Goal: Task Accomplishment & Management: Manage account settings

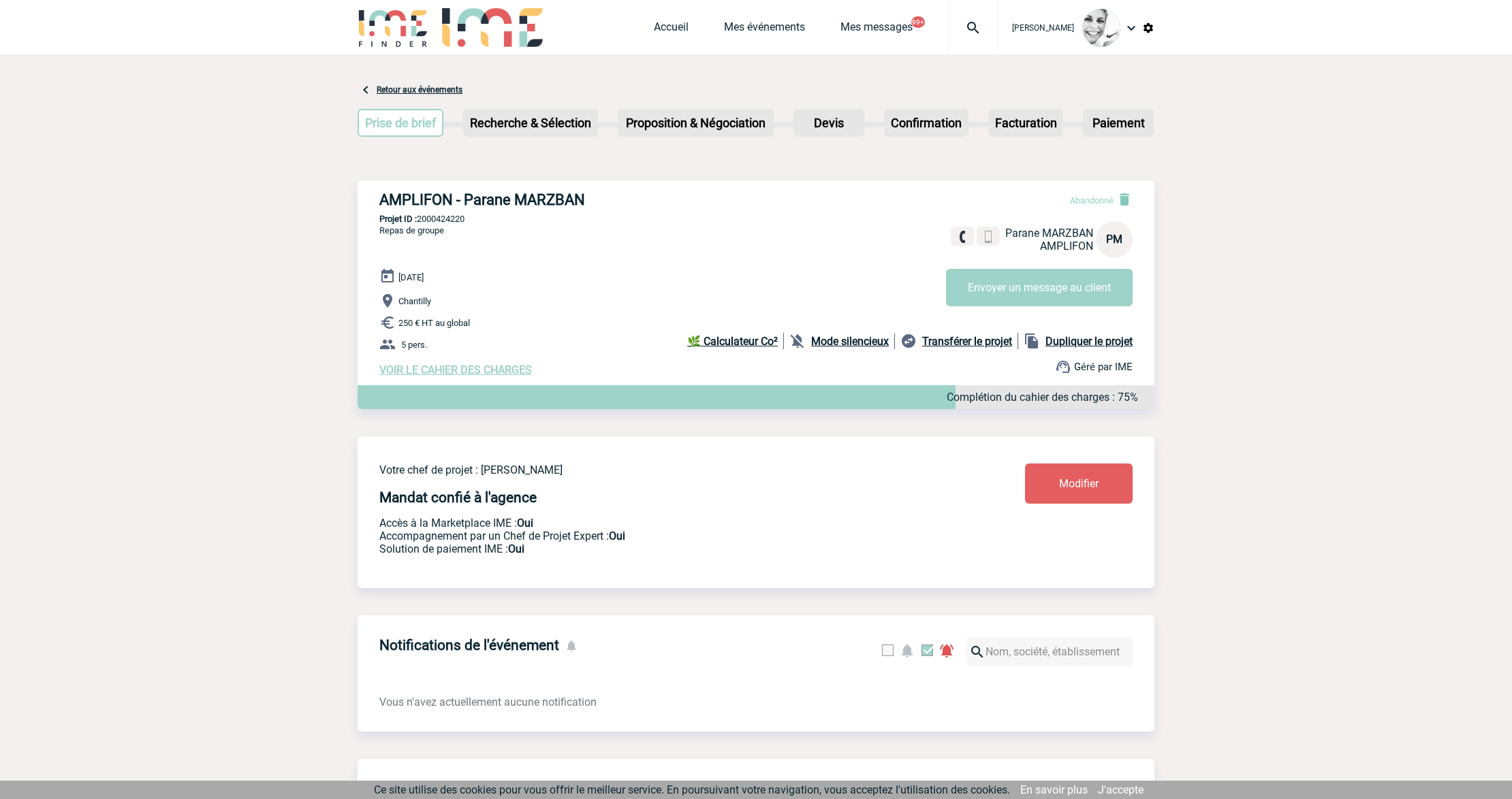
click at [970, 30] on img at bounding box center [973, 28] width 49 height 16
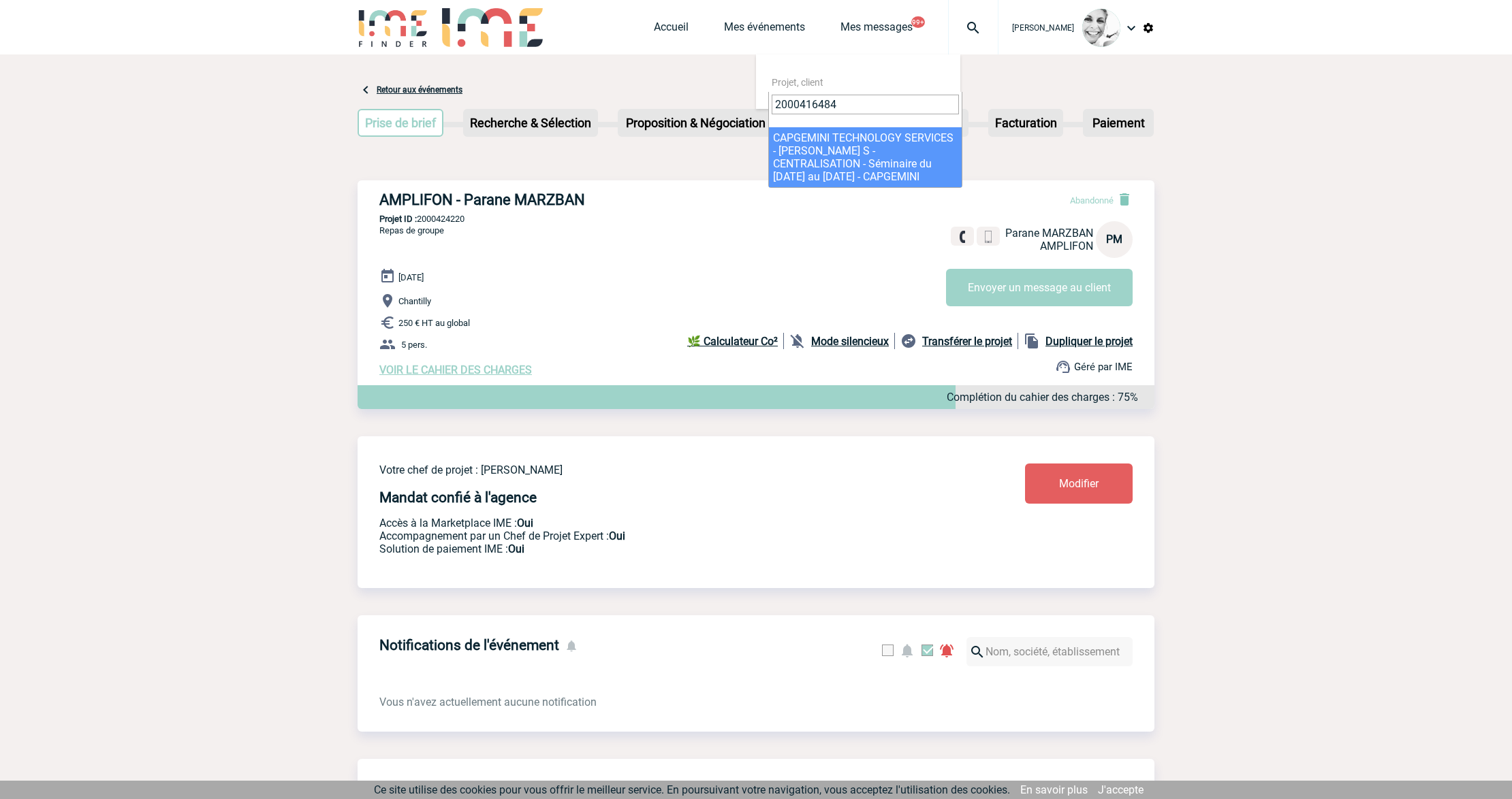
type input "2000416484"
select select "15985"
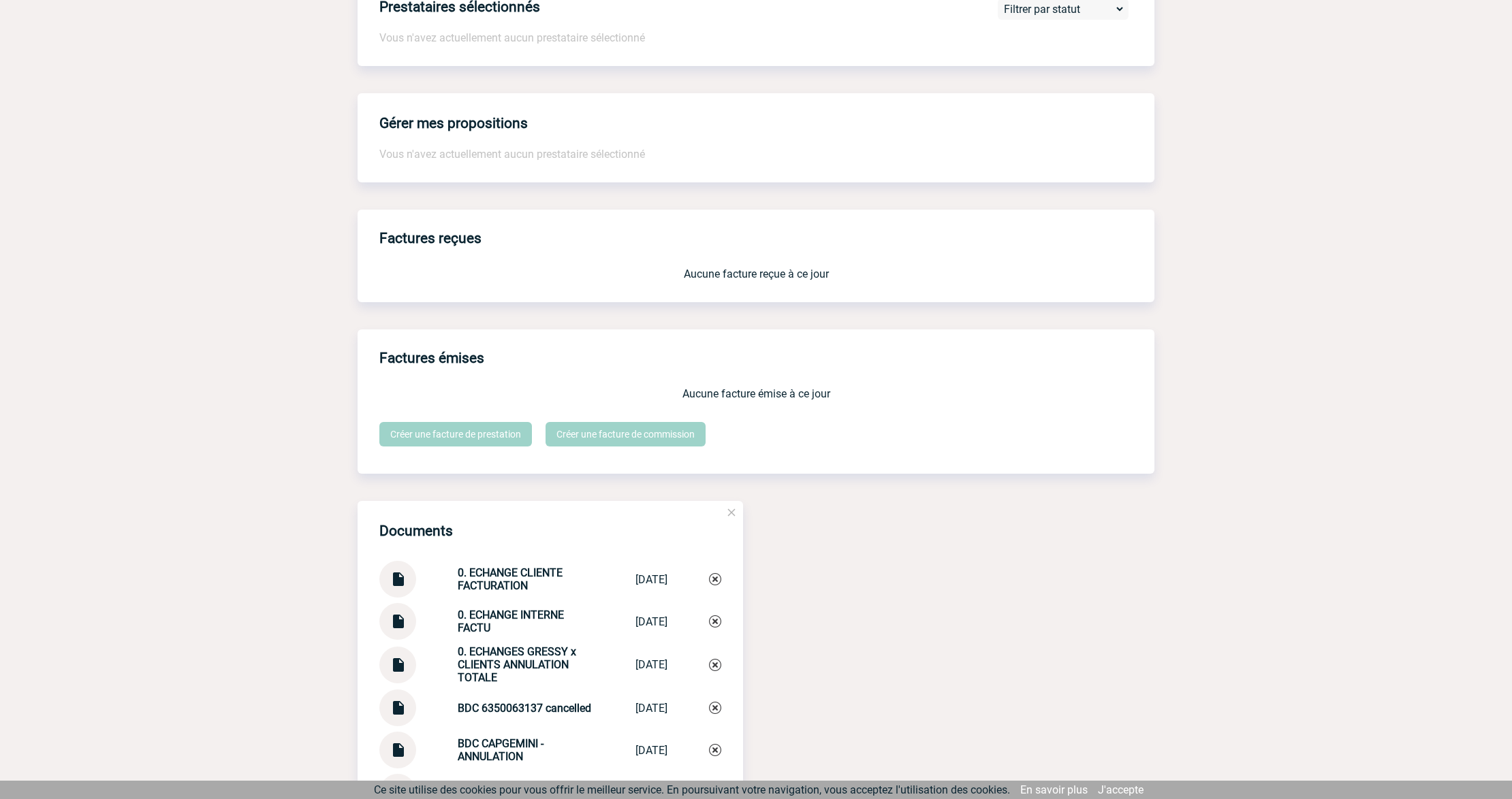
scroll to position [1155, 0]
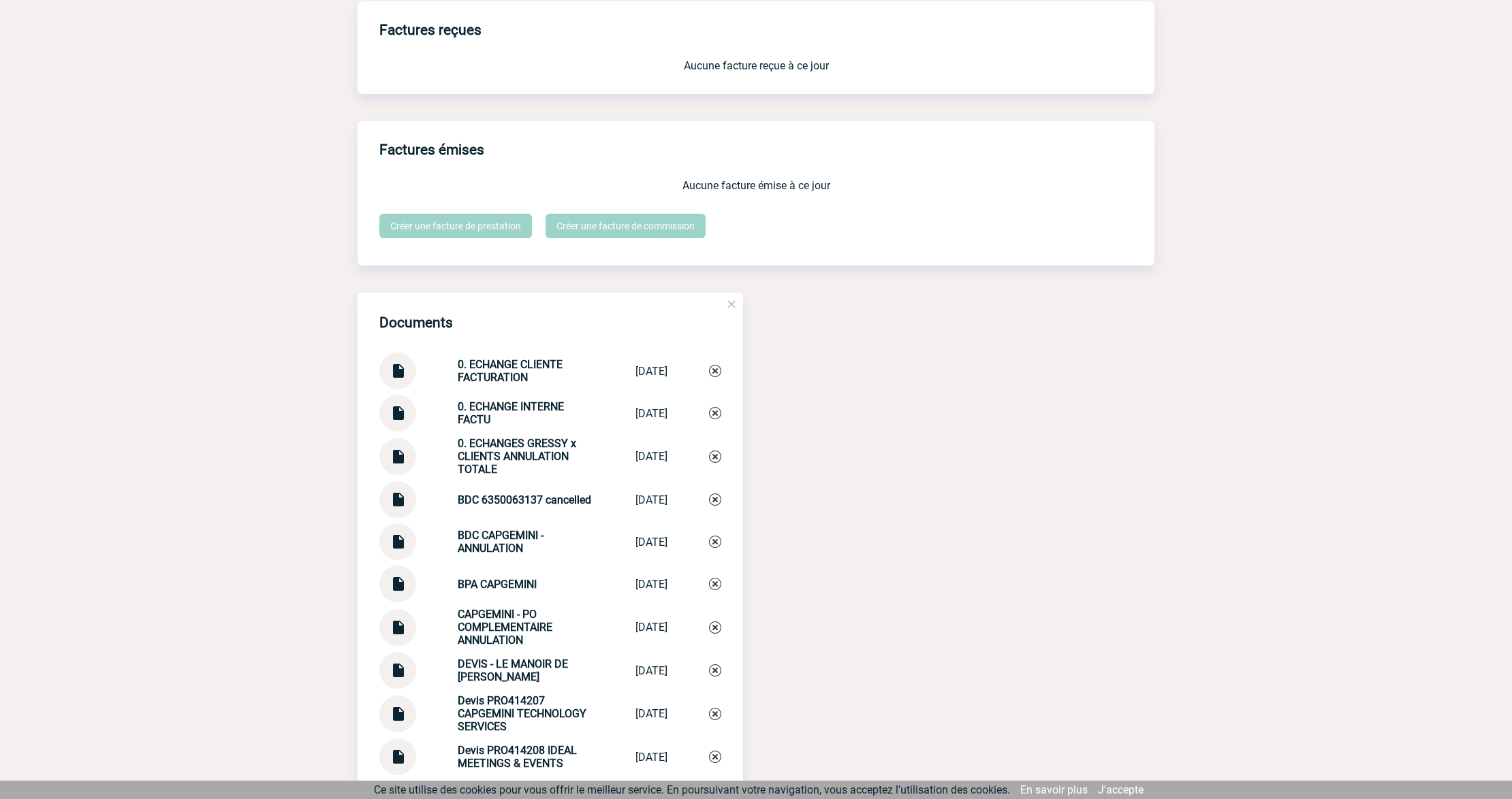
drag, startPoint x: 526, startPoint y: 381, endPoint x: 422, endPoint y: 358, distance: 106.5
click at [422, 358] on div "0. ECHANGE CLIENTE FACTURATION 0. ECHANGE CLI... [DATE]" at bounding box center [550, 371] width 341 height 37
copy div "0. ECHANGE CLIENTE FACTURATION"
click at [725, 366] on div "Documents 0. ECHANGE CLIENTE FACTURATION 0. ECHANGE CLI... [DATE] 0. ECHANGE IN…" at bounding box center [550, 769] width 385 height 953
click at [718, 373] on img at bounding box center [714, 370] width 12 height 12
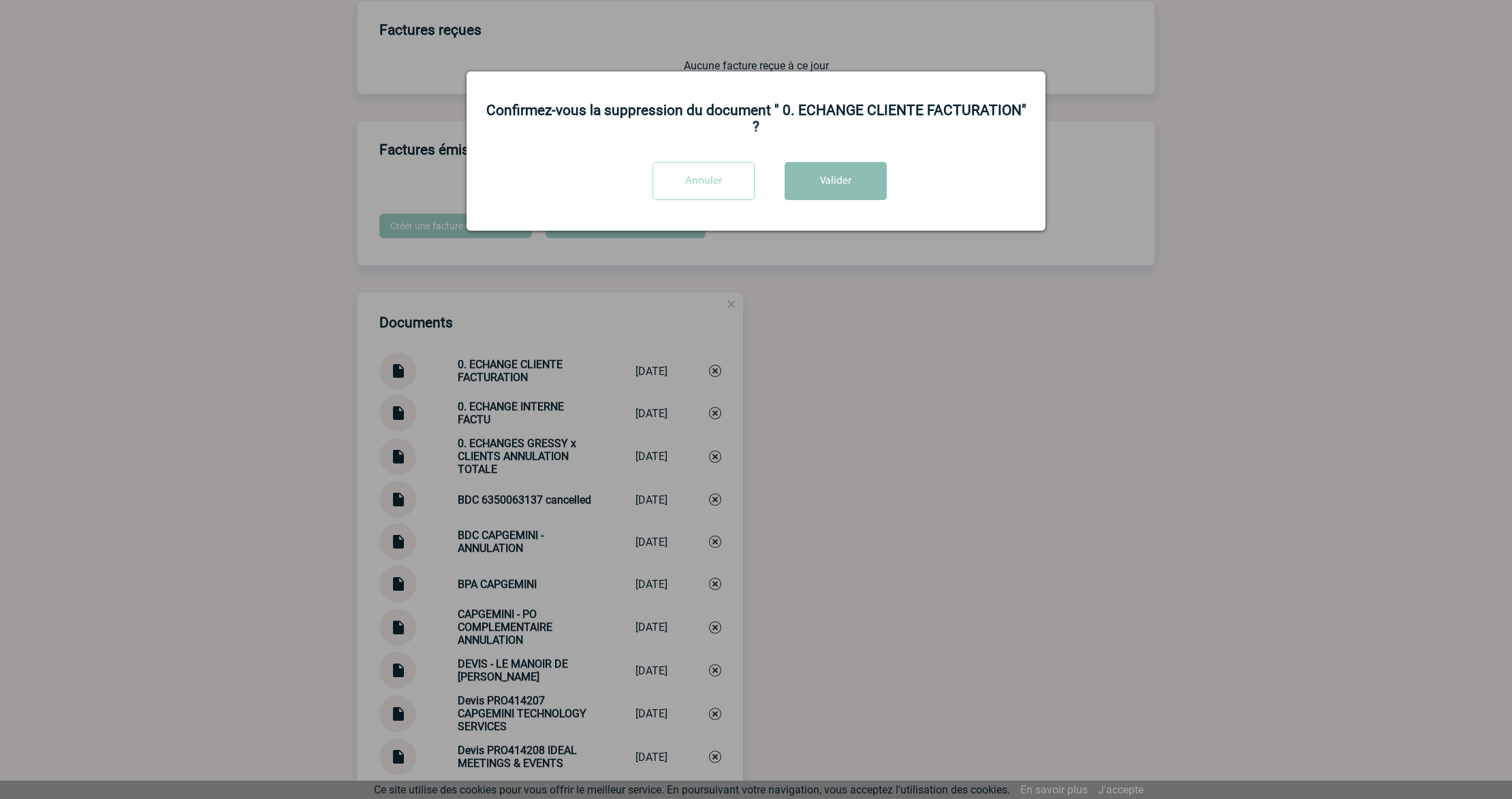
click at [845, 183] on button "Valider" at bounding box center [835, 181] width 102 height 38
click at [873, 400] on div at bounding box center [756, 400] width 1512 height 799
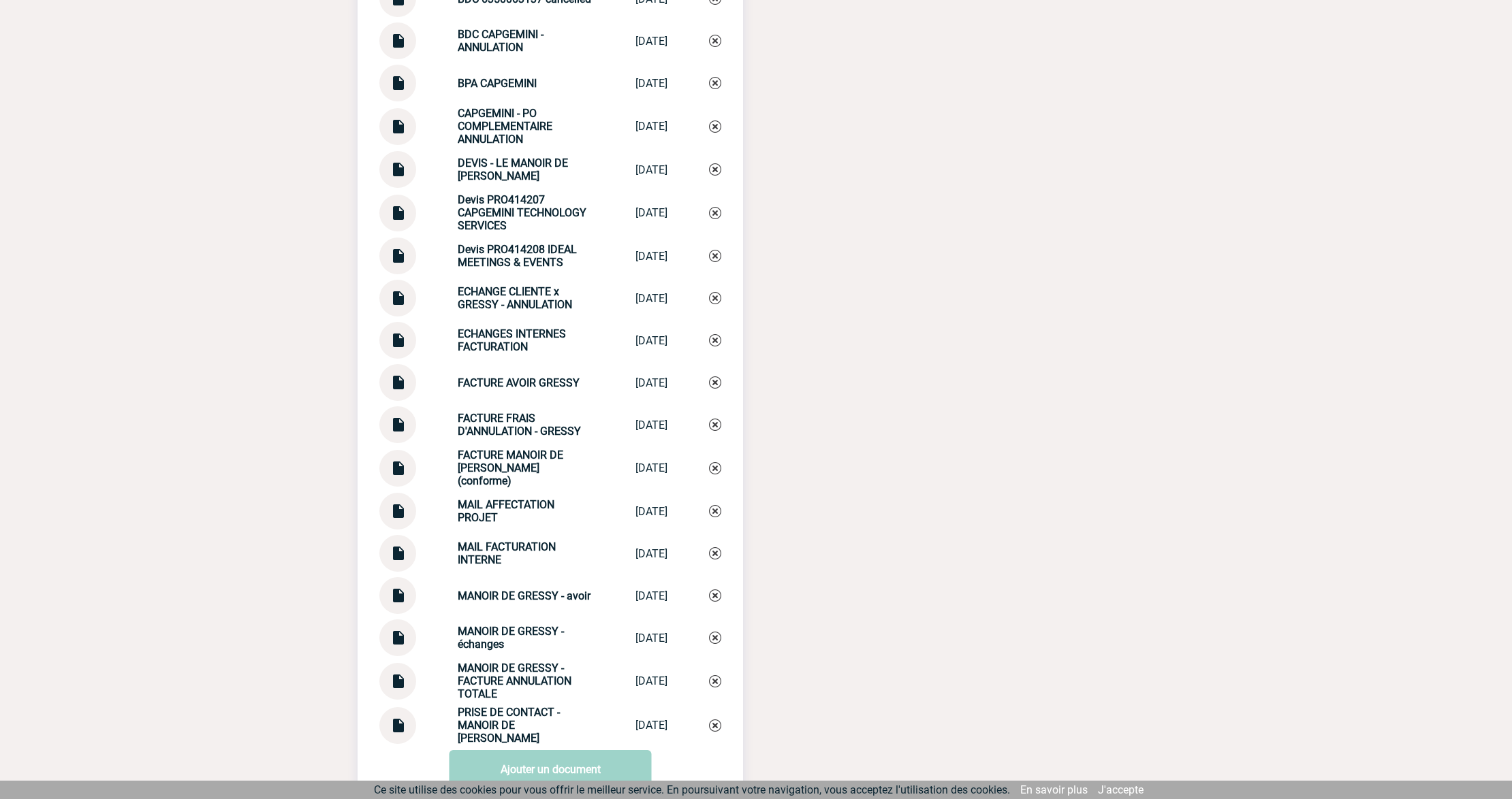
scroll to position [1791, 0]
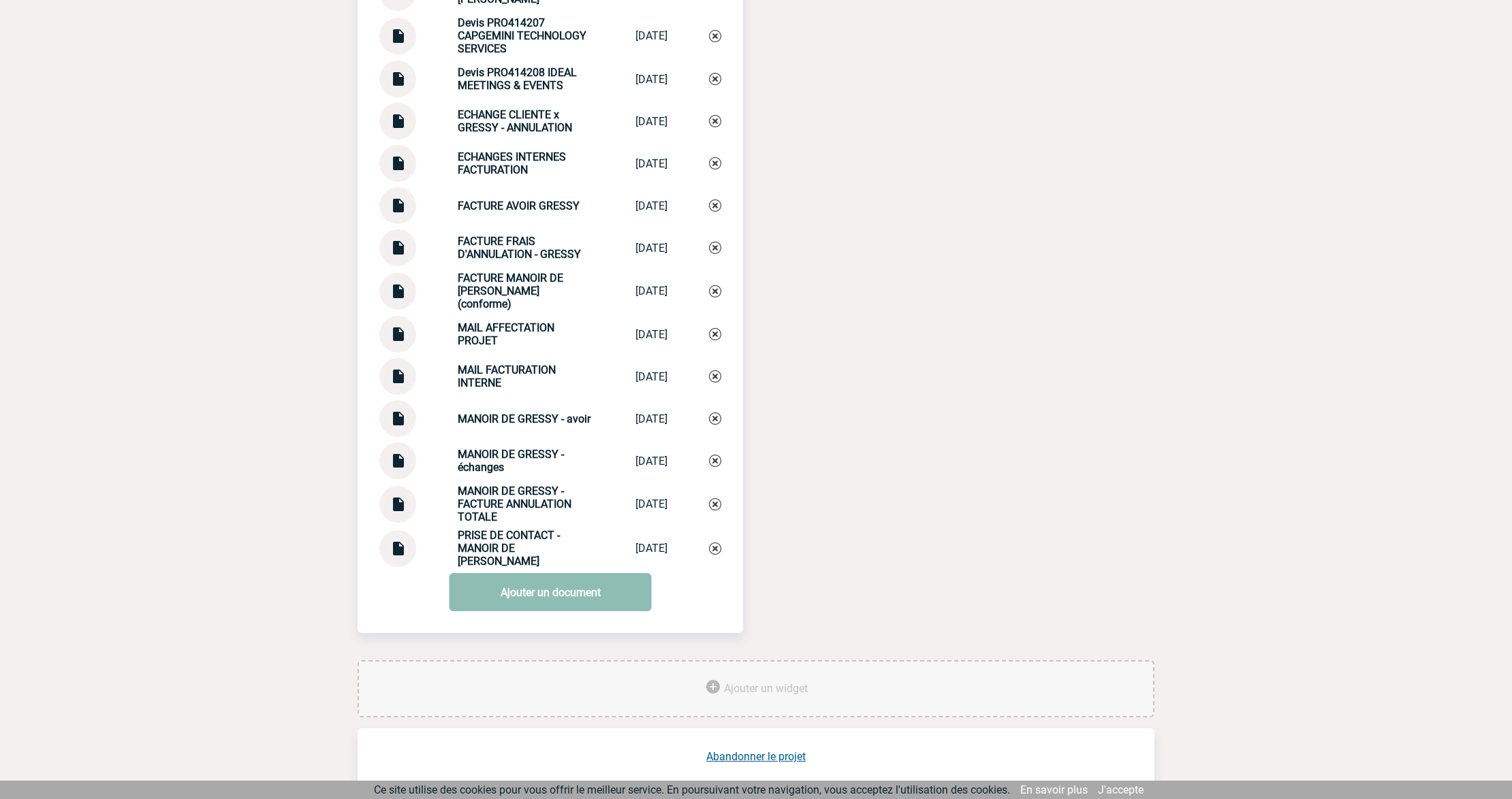
click at [511, 589] on link "Ajouter un document" at bounding box center [550, 592] width 202 height 38
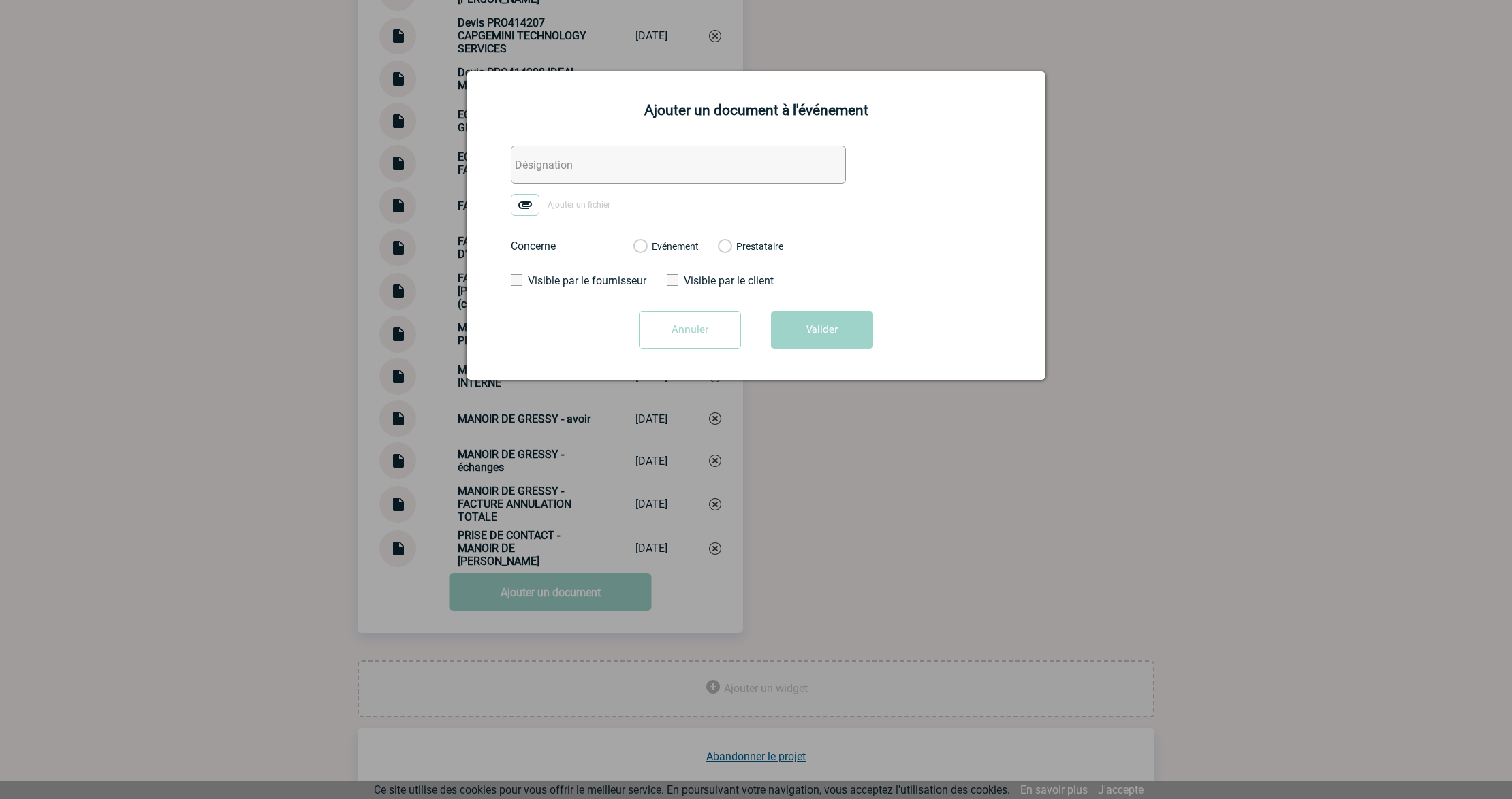
drag, startPoint x: 574, startPoint y: 159, endPoint x: 524, endPoint y: 196, distance: 62.2
click at [574, 159] on input "text" at bounding box center [678, 165] width 335 height 38
paste input "0. ECHANGE CLIENTE FACTURATION"
type input "0. ECHANGE CLIENTE FACTURATION"
click at [524, 207] on img at bounding box center [525, 204] width 29 height 22
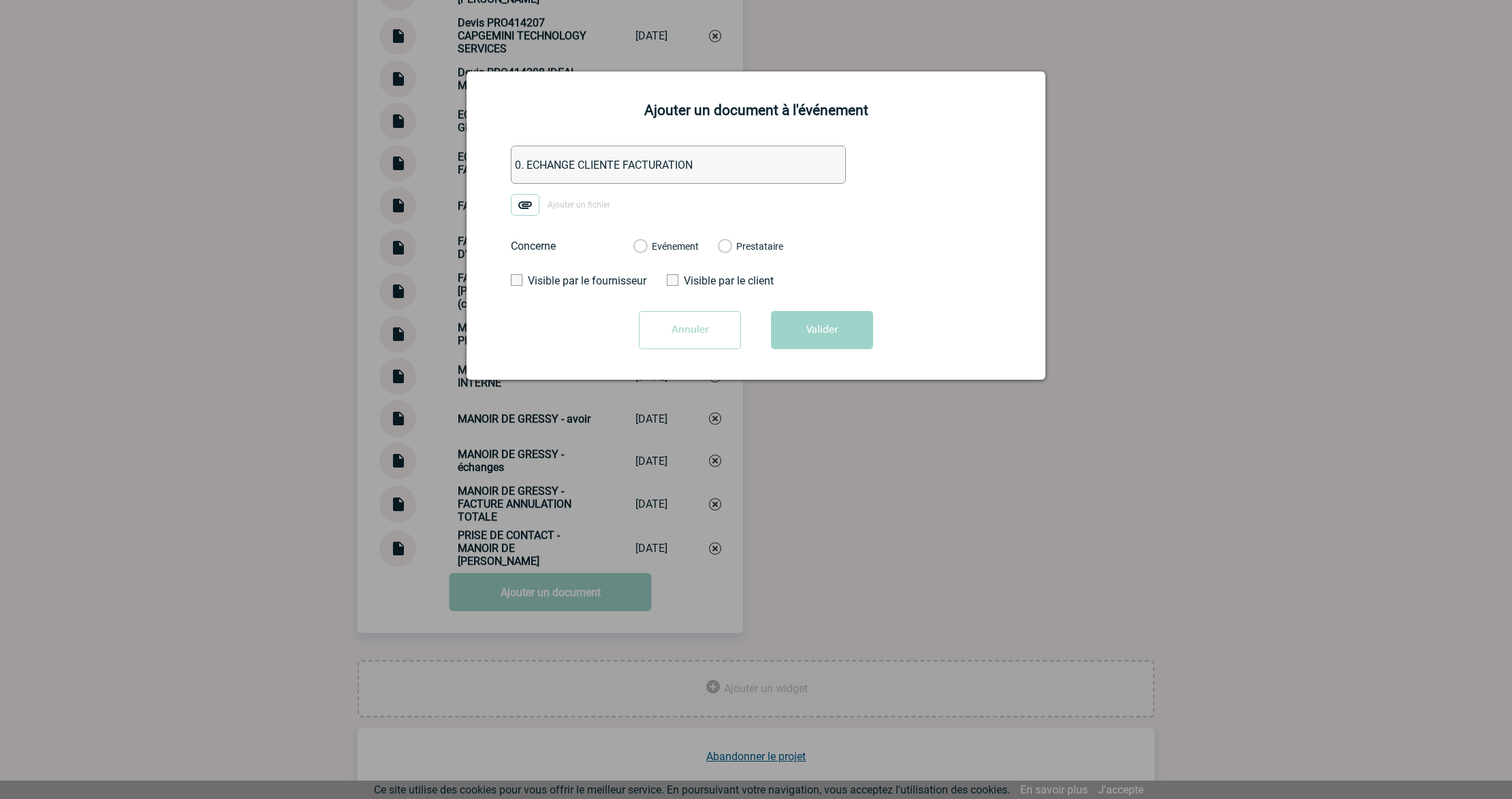
click at [0, 0] on input "Ajouter un fichier" at bounding box center [0, 0] width 0 height 0
click at [646, 254] on label "Evénement" at bounding box center [640, 246] width 13 height 12
click at [0, 0] on input "Evénement" at bounding box center [0, 0] width 0 height 0
click at [810, 320] on button "Valider" at bounding box center [822, 330] width 102 height 38
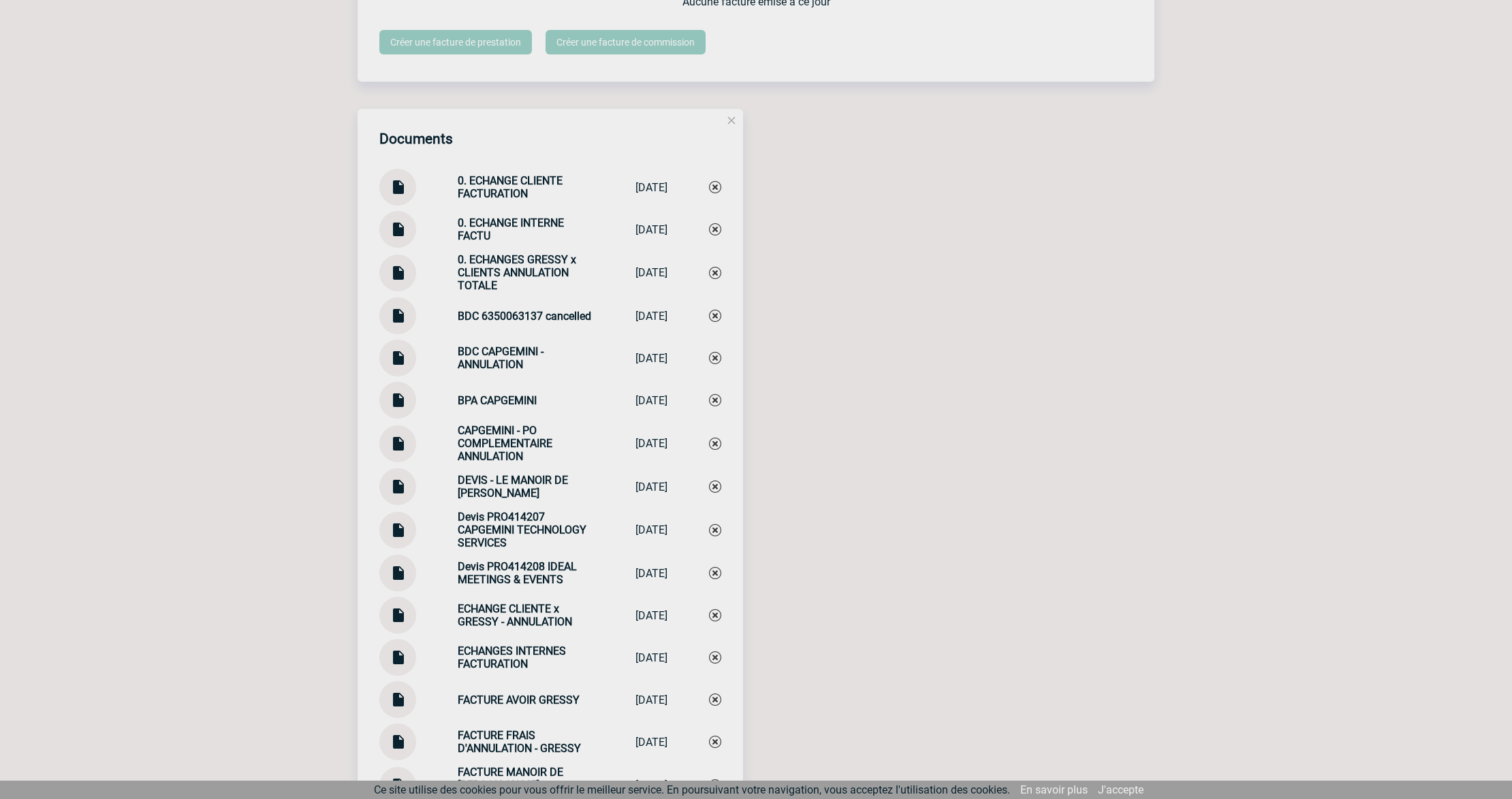
scroll to position [1337, 0]
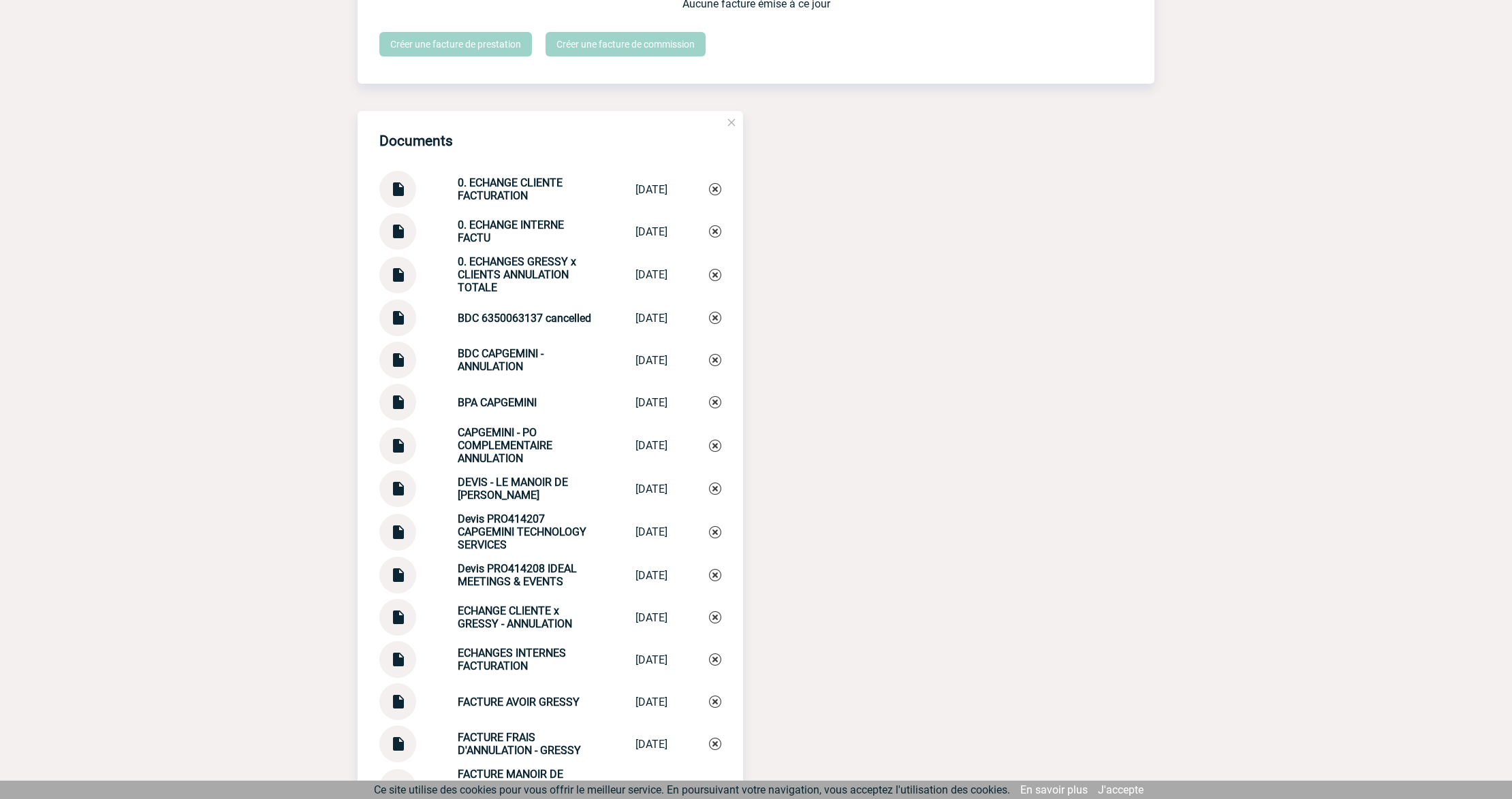
click at [404, 233] on img at bounding box center [397, 226] width 18 height 26
click at [714, 232] on img at bounding box center [714, 231] width 12 height 12
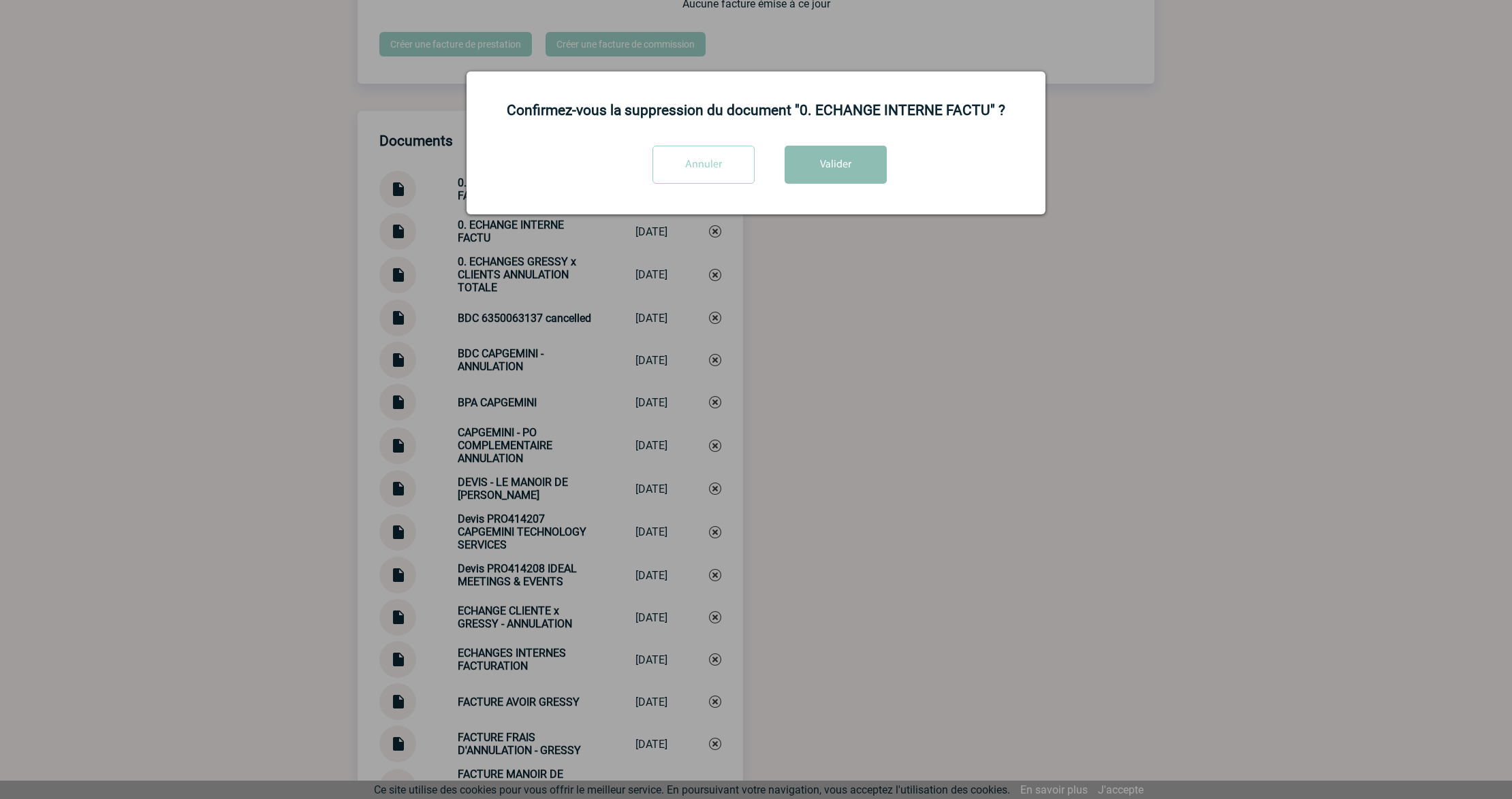
click at [830, 167] on button "Valider" at bounding box center [835, 165] width 102 height 38
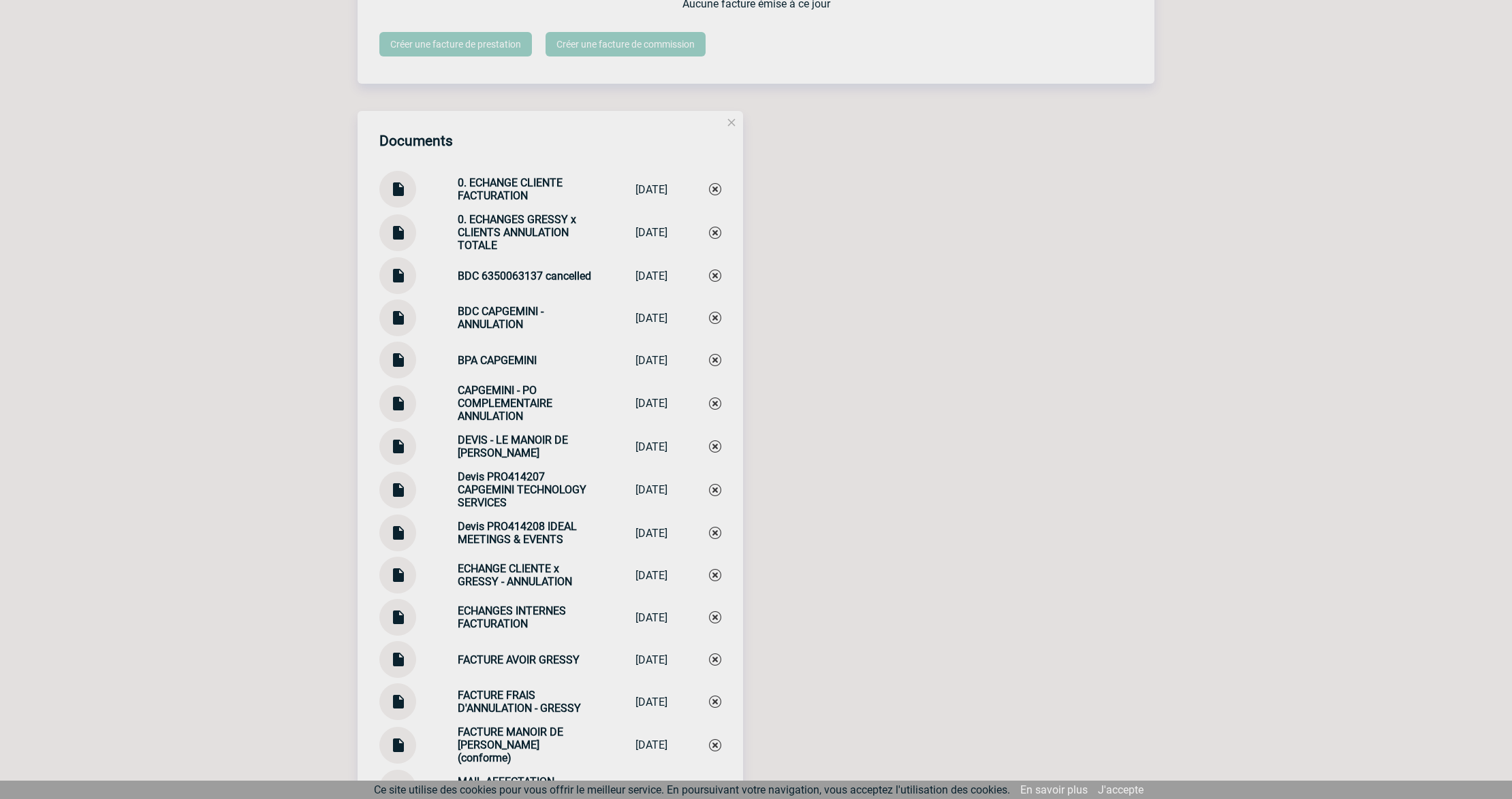
click at [834, 295] on div "Documents 0. ECHANGE CLIENTE FACTURATION 0. ECHANGE CLI... [DATE] 0. ECHANGES G…" at bounding box center [756, 612] width 797 height 1003
